Goal: Transaction & Acquisition: Purchase product/service

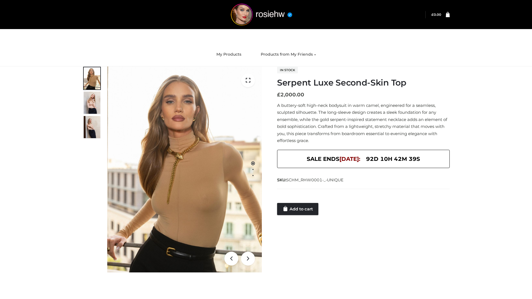
click at [298, 209] on link "Add to cart" at bounding box center [297, 209] width 41 height 12
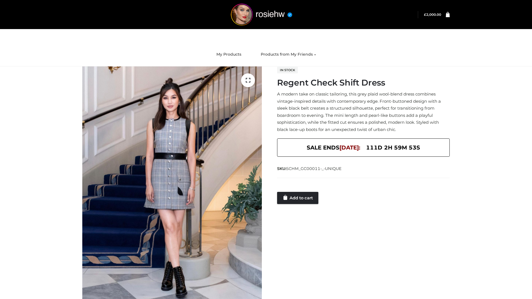
click at [298, 198] on link "Add to cart" at bounding box center [297, 198] width 41 height 12
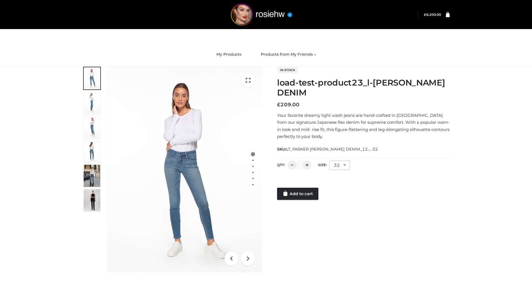
click at [298, 194] on link "Add to cart" at bounding box center [297, 194] width 41 height 12
